Goal: Information Seeking & Learning: Learn about a topic

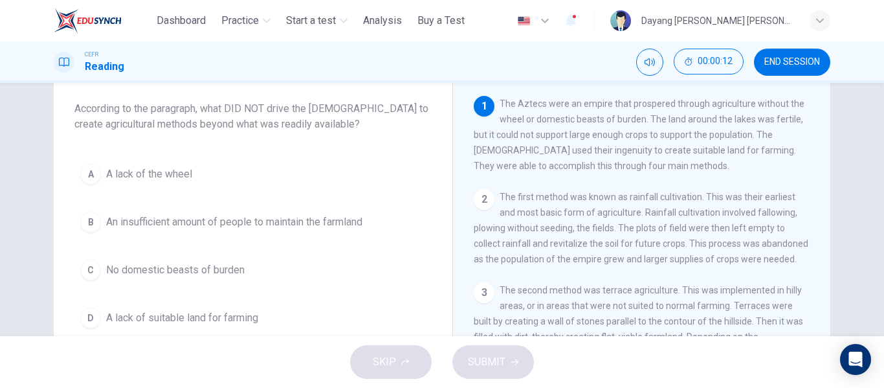
scroll to position [71, 0]
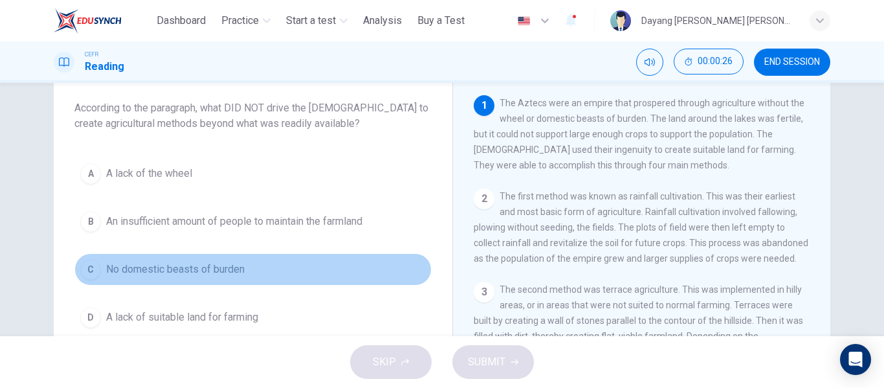
click at [242, 261] on button "C No domestic beasts of burden" at bounding box center [252, 269] width 357 height 32
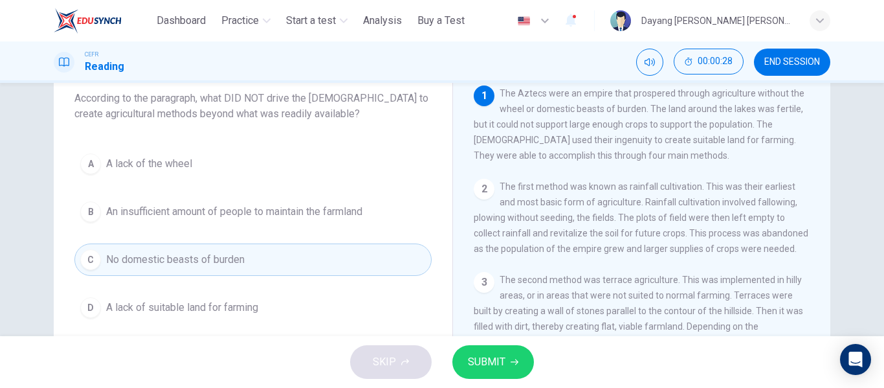
scroll to position [81, 0]
click at [468, 356] on span "SUBMIT" at bounding box center [487, 362] width 38 height 18
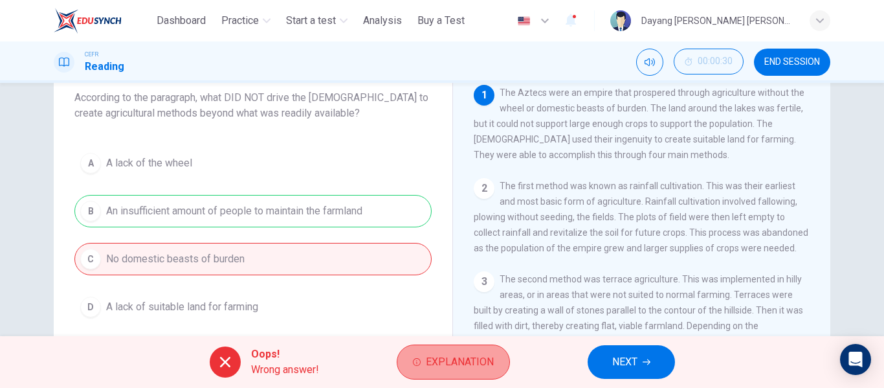
click at [479, 355] on span "Explanation" at bounding box center [460, 362] width 68 height 18
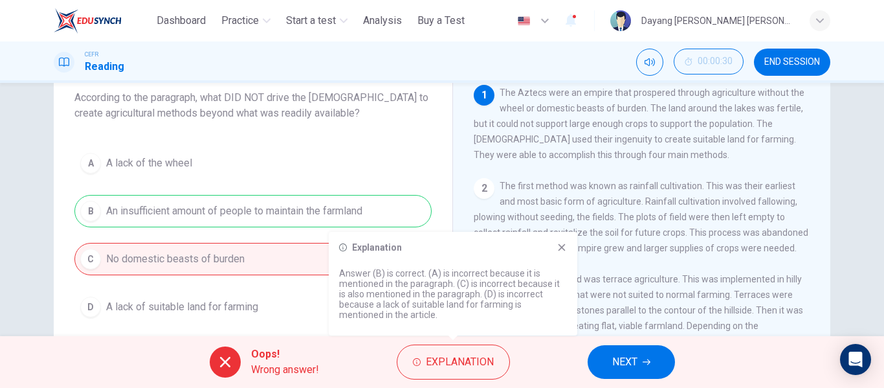
click at [555, 245] on div "Explanation" at bounding box center [453, 247] width 228 height 10
click at [615, 360] on span "NEXT" at bounding box center [624, 362] width 25 height 18
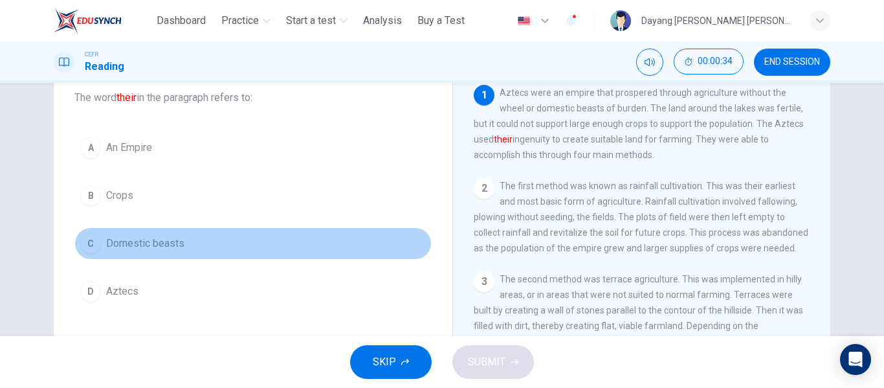
click at [157, 248] on span "Domestic beasts" at bounding box center [145, 243] width 78 height 16
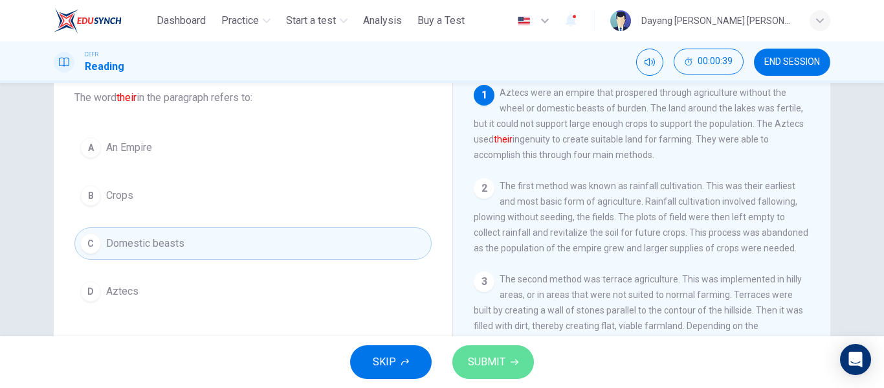
click at [497, 357] on span "SUBMIT" at bounding box center [487, 362] width 38 height 18
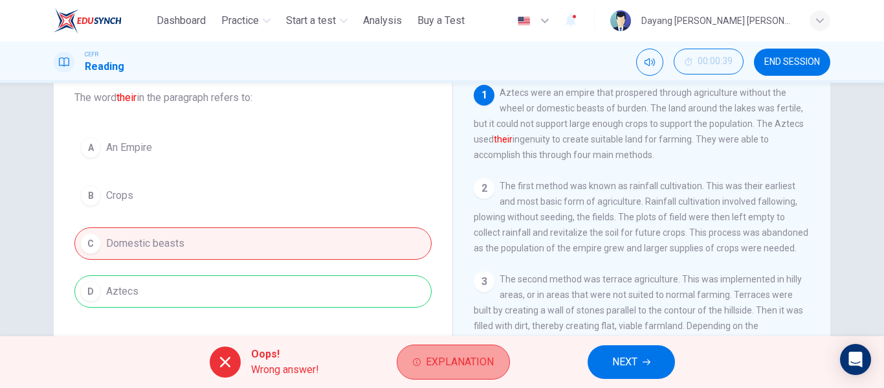
click at [448, 350] on button "Explanation" at bounding box center [453, 361] width 113 height 35
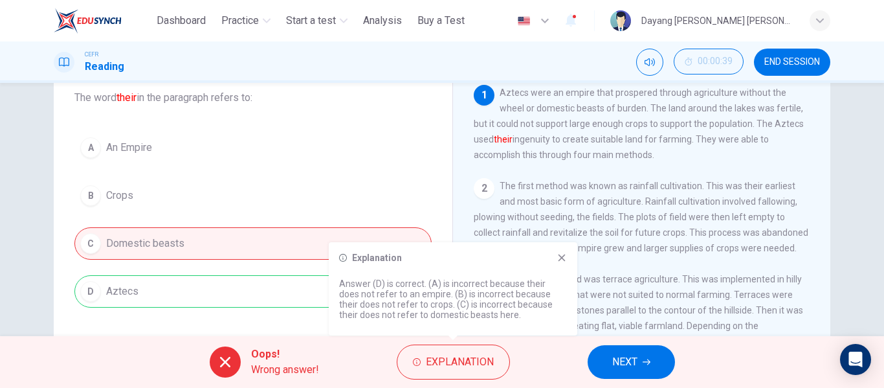
click at [559, 256] on icon at bounding box center [561, 257] width 10 height 10
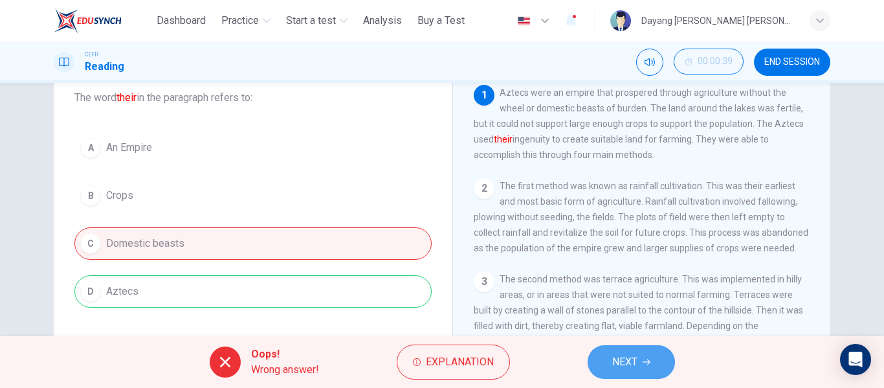
click at [615, 355] on span "NEXT" at bounding box center [624, 362] width 25 height 18
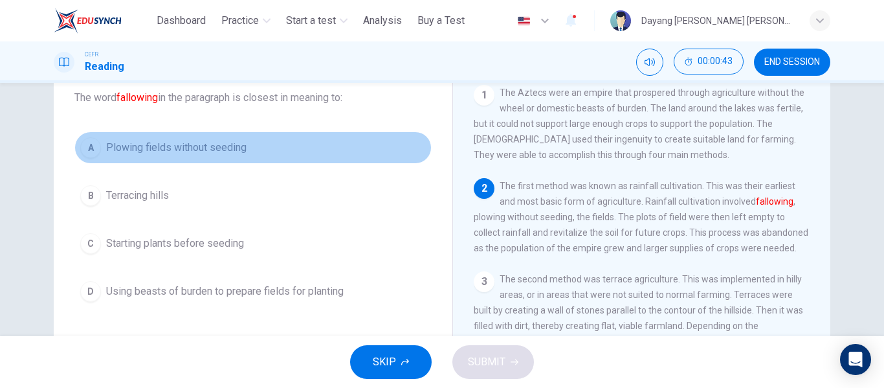
click at [151, 137] on button "A Plowing fields without seeding" at bounding box center [252, 147] width 357 height 32
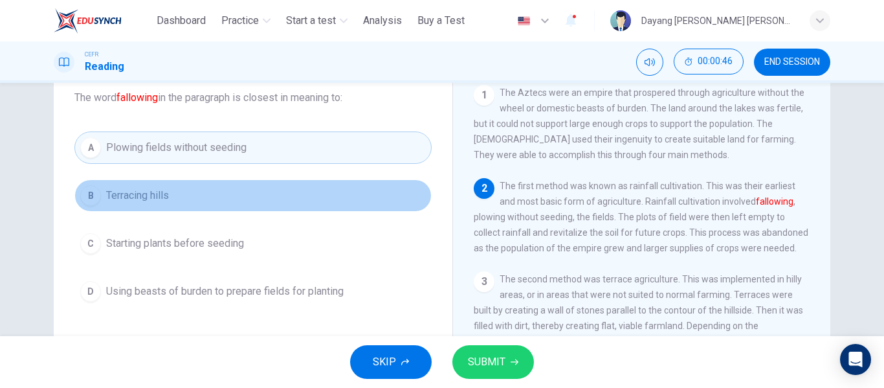
click at [223, 208] on button "B Terracing hills" at bounding box center [252, 195] width 357 height 32
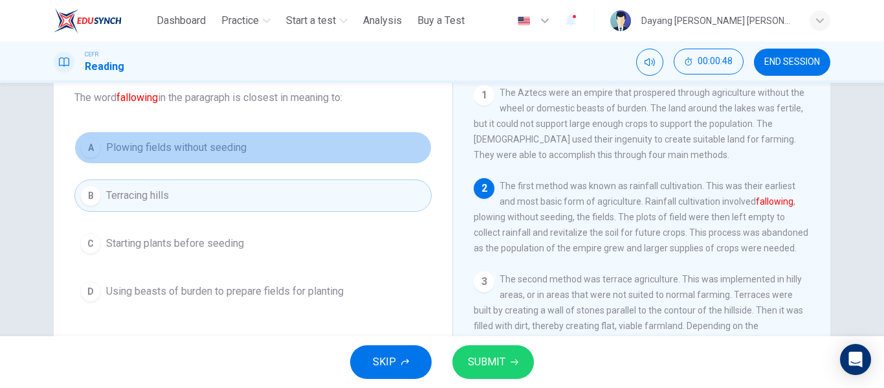
click at [230, 158] on button "A Plowing fields without seeding" at bounding box center [252, 147] width 357 height 32
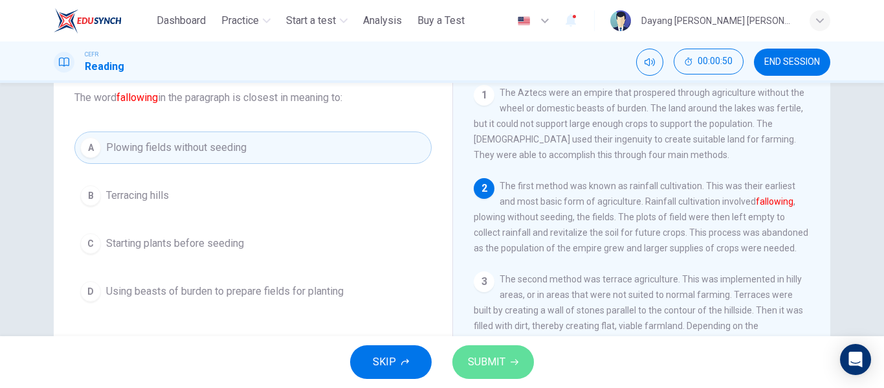
click at [497, 355] on span "SUBMIT" at bounding box center [487, 362] width 38 height 18
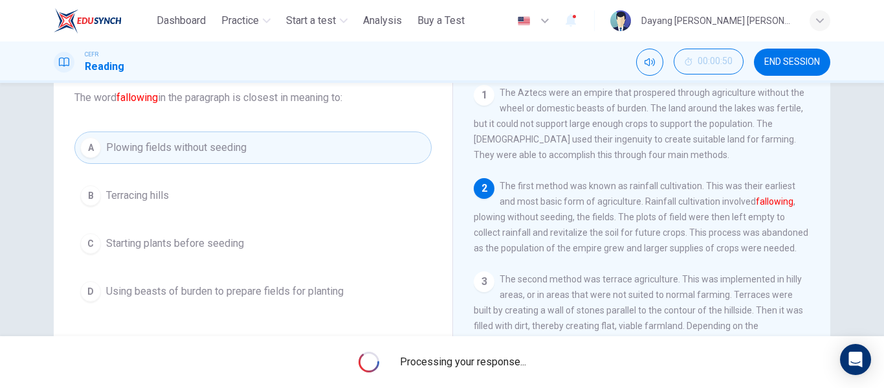
click at [497, 355] on span "Processing your response..." at bounding box center [463, 362] width 126 height 16
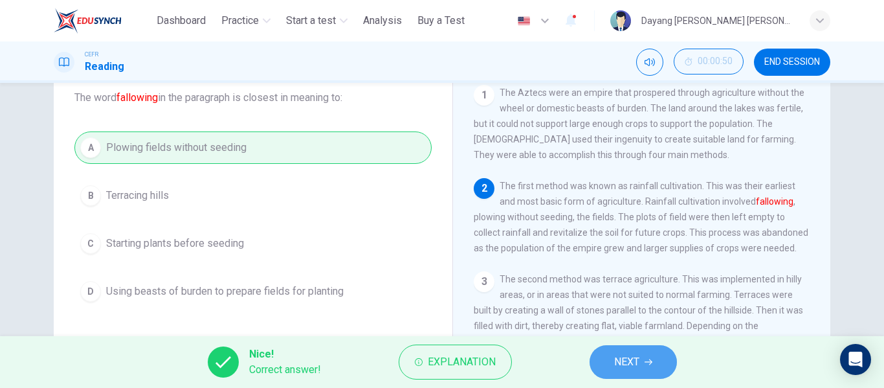
click at [624, 368] on span "NEXT" at bounding box center [626, 362] width 25 height 18
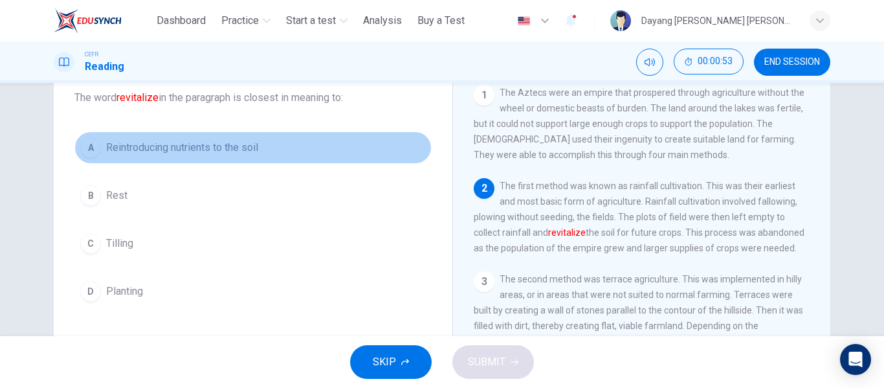
click at [215, 153] on span "Reintroducing nutrients to the soil" at bounding box center [182, 148] width 152 height 16
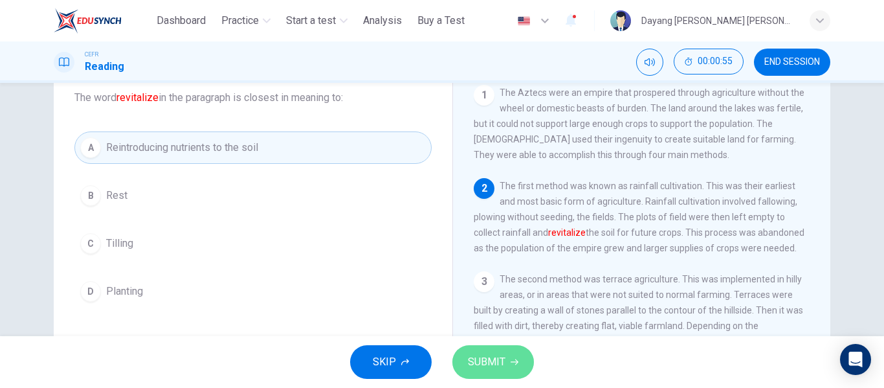
click at [527, 366] on button "SUBMIT" at bounding box center [493, 362] width 82 height 34
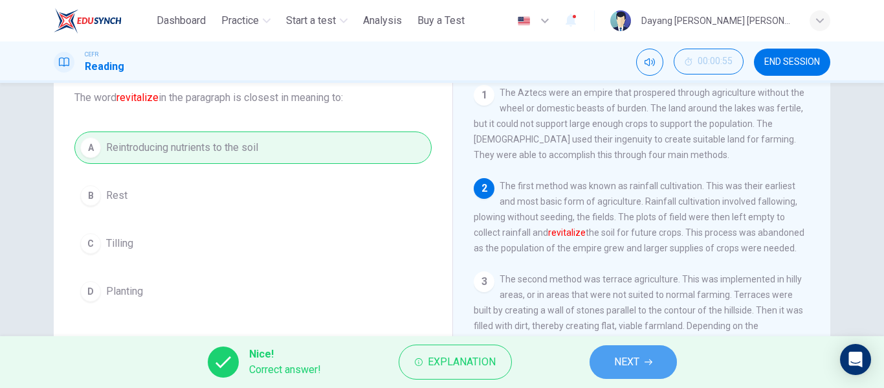
click at [623, 356] on span "NEXT" at bounding box center [626, 362] width 25 height 18
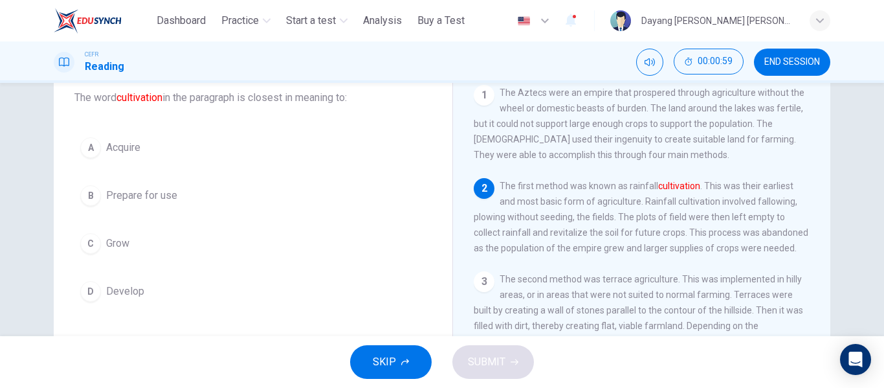
click at [93, 224] on div "A Acquire B Prepare for use C Grow D Develop" at bounding box center [252, 219] width 357 height 176
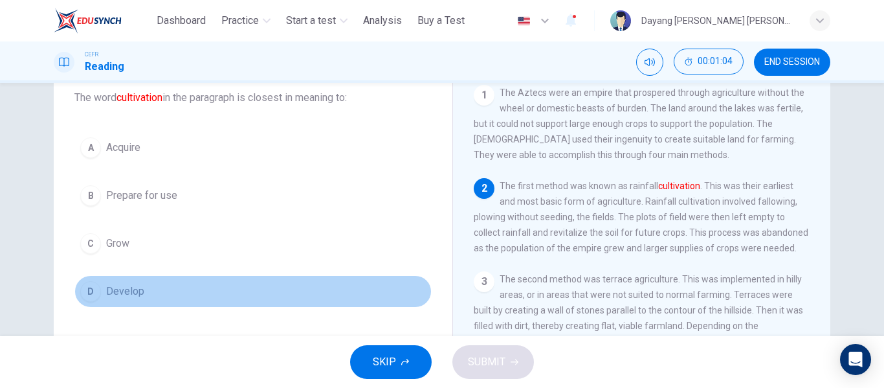
click at [83, 283] on div "D" at bounding box center [90, 291] width 21 height 21
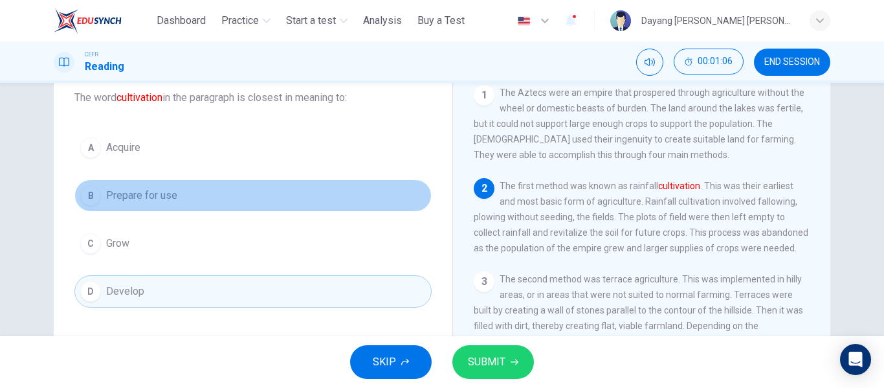
click at [93, 199] on div "B" at bounding box center [90, 195] width 21 height 21
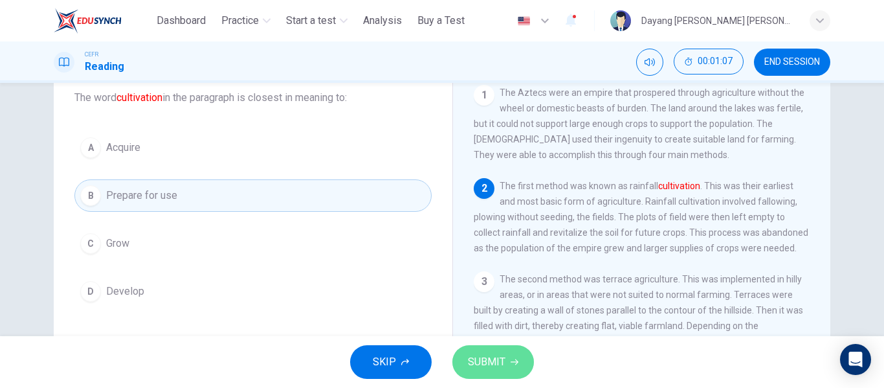
click at [463, 358] on button "SUBMIT" at bounding box center [493, 362] width 82 height 34
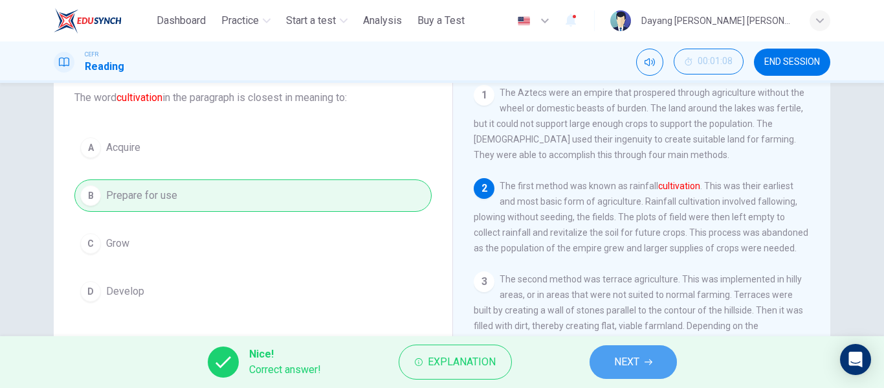
click at [598, 346] on button "NEXT" at bounding box center [632, 362] width 87 height 34
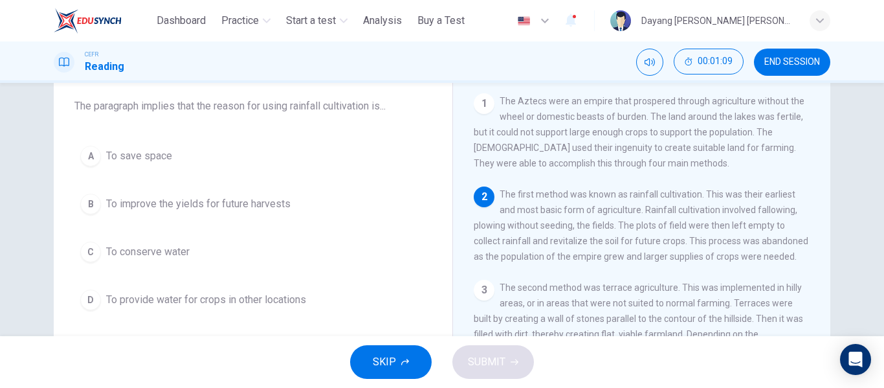
scroll to position [74, 0]
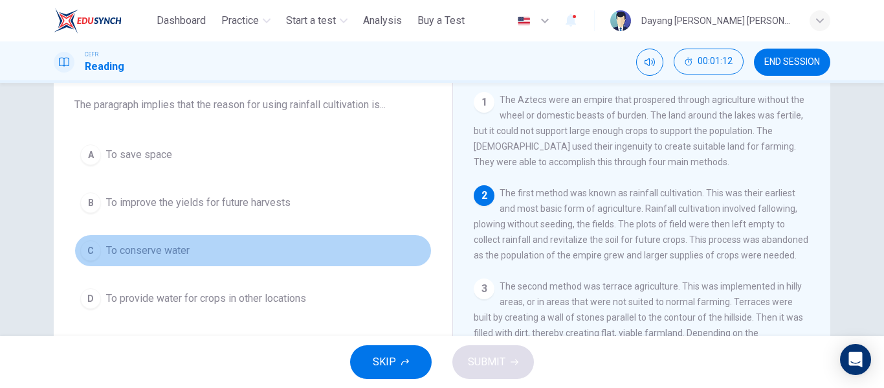
click at [256, 248] on button "C To conserve water" at bounding box center [252, 250] width 357 height 32
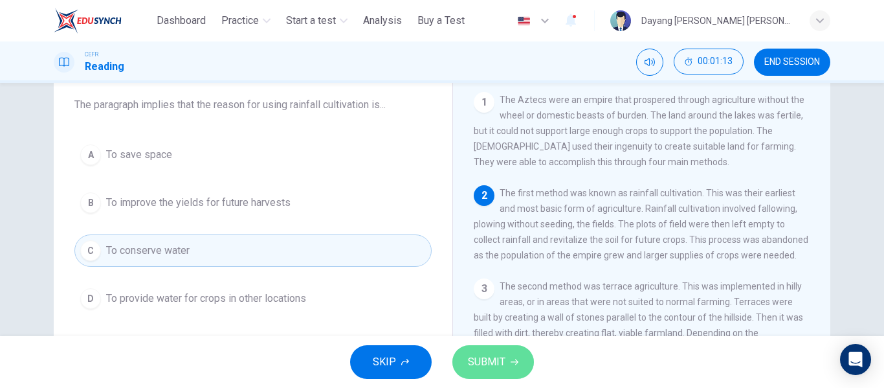
click at [486, 354] on span "SUBMIT" at bounding box center [487, 362] width 38 height 18
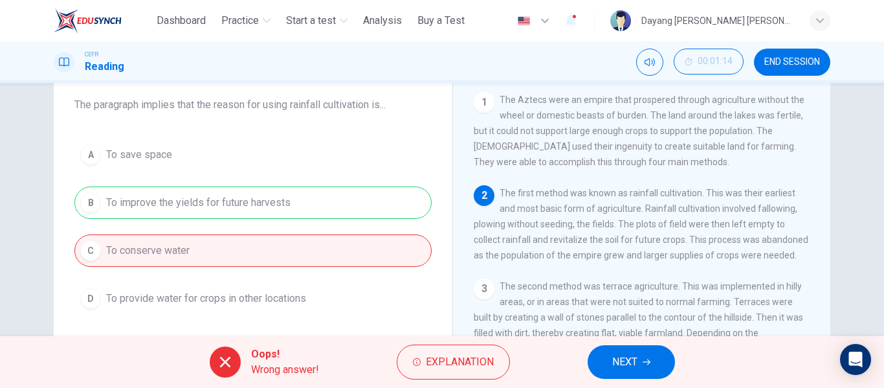
click at [425, 344] on div "Oops! Wrong answer! Explanation NEXT" at bounding box center [442, 362] width 884 height 52
click at [426, 357] on span "Explanation" at bounding box center [460, 362] width 68 height 18
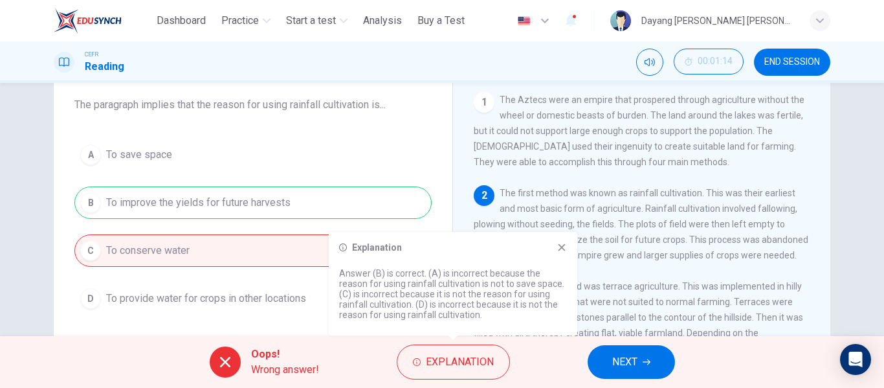
click at [560, 251] on icon at bounding box center [561, 247] width 10 height 10
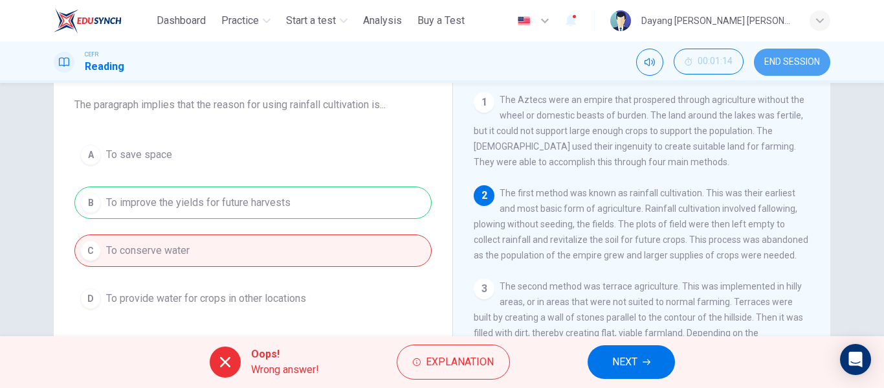
click at [765, 67] on span "END SESSION" at bounding box center [792, 62] width 56 height 10
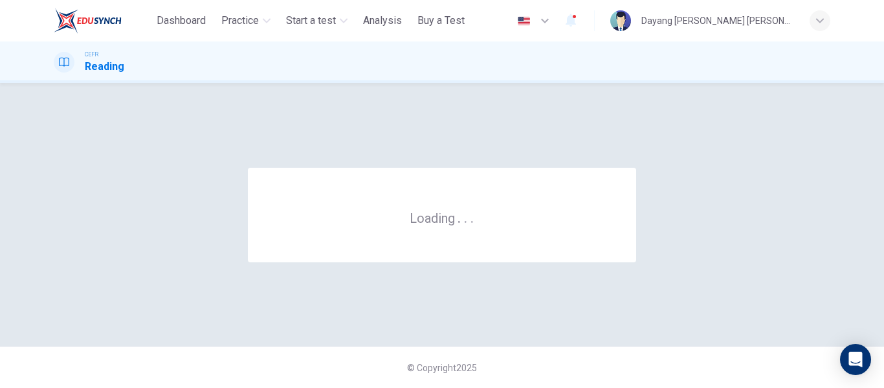
scroll to position [0, 0]
